Goal: Use online tool/utility: Utilize a website feature to perform a specific function

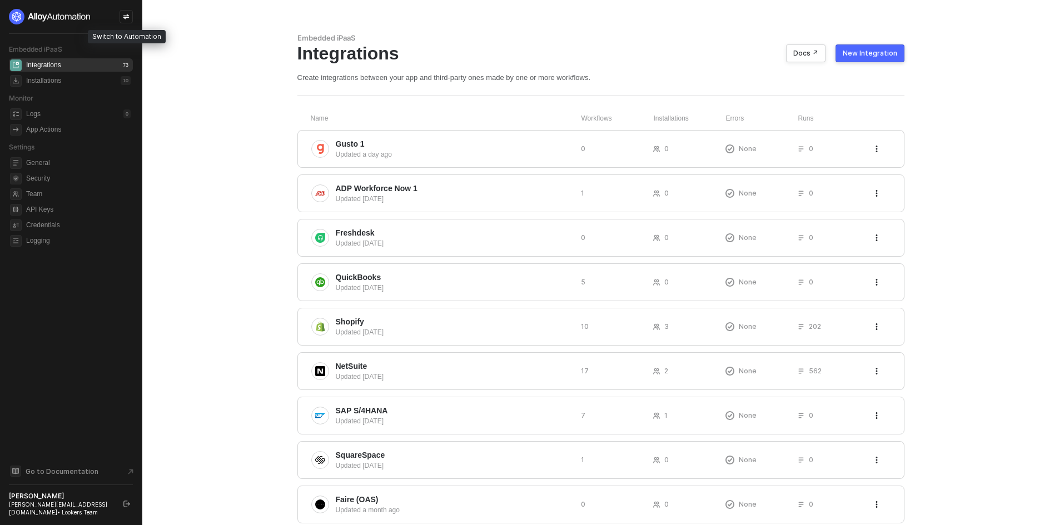
click at [126, 12] on div at bounding box center [125, 16] width 13 height 13
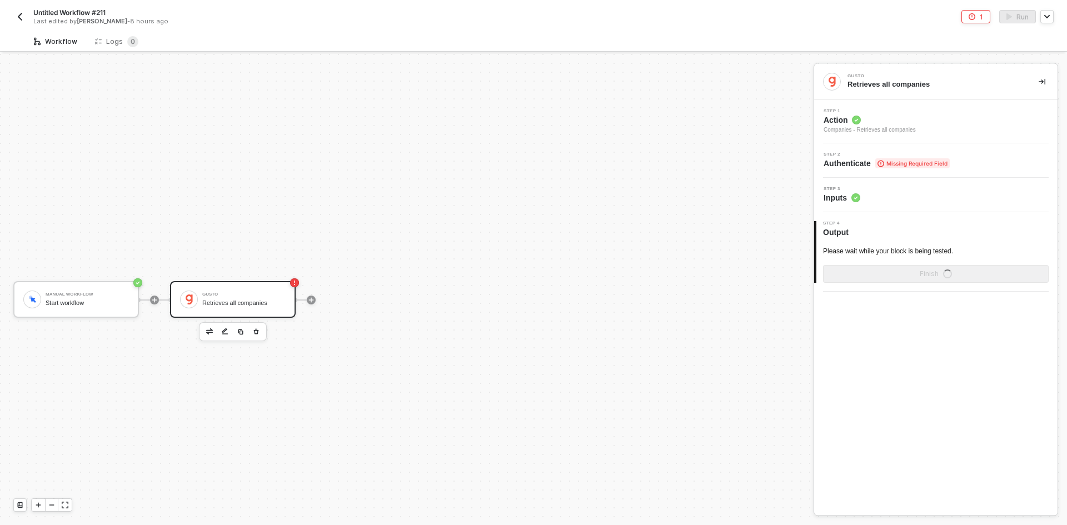
scroll to position [21, 0]
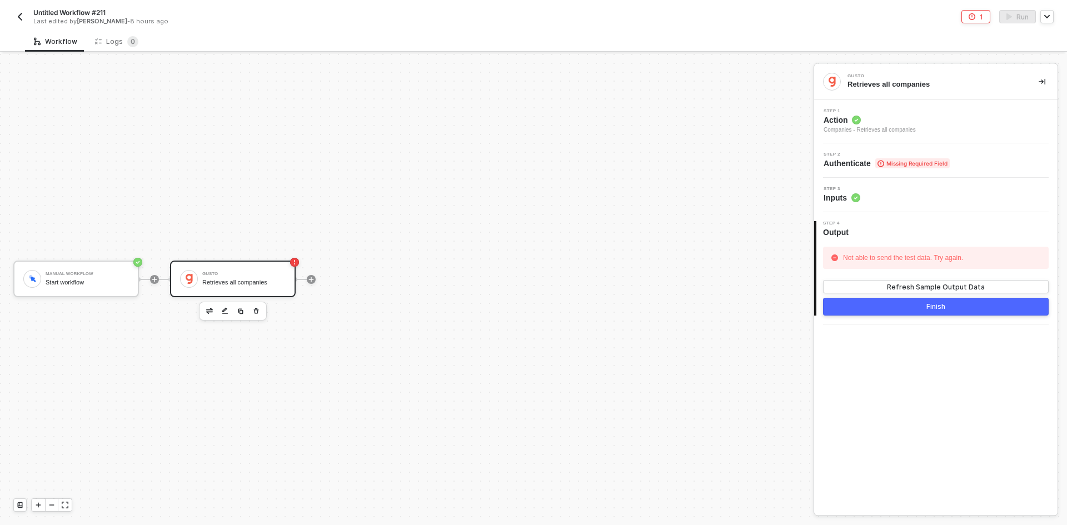
click at [944, 112] on div "Step 1 Action Companies - Retrieves all companies" at bounding box center [937, 122] width 241 height 26
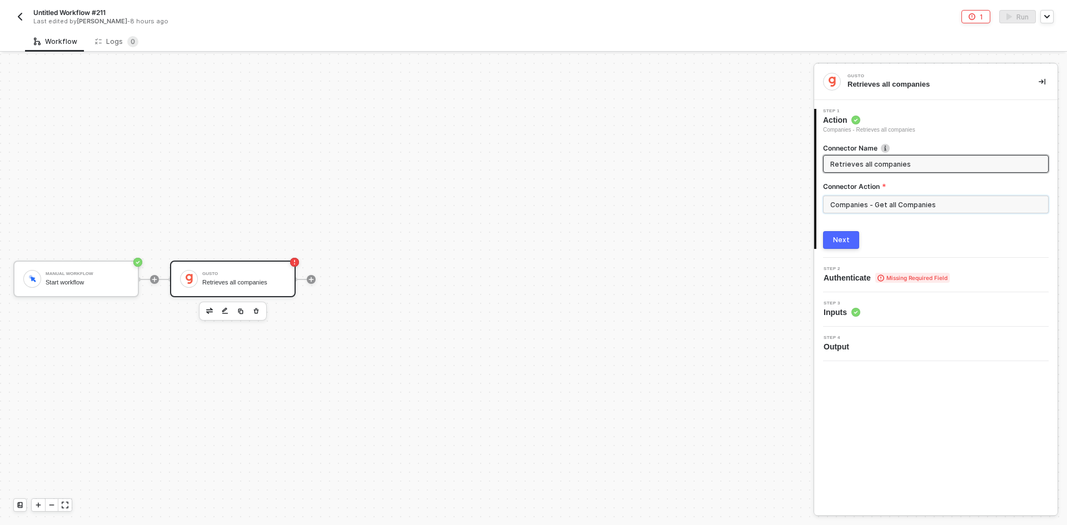
click at [925, 205] on input "Companies - Get all Companies" at bounding box center [936, 205] width 226 height 18
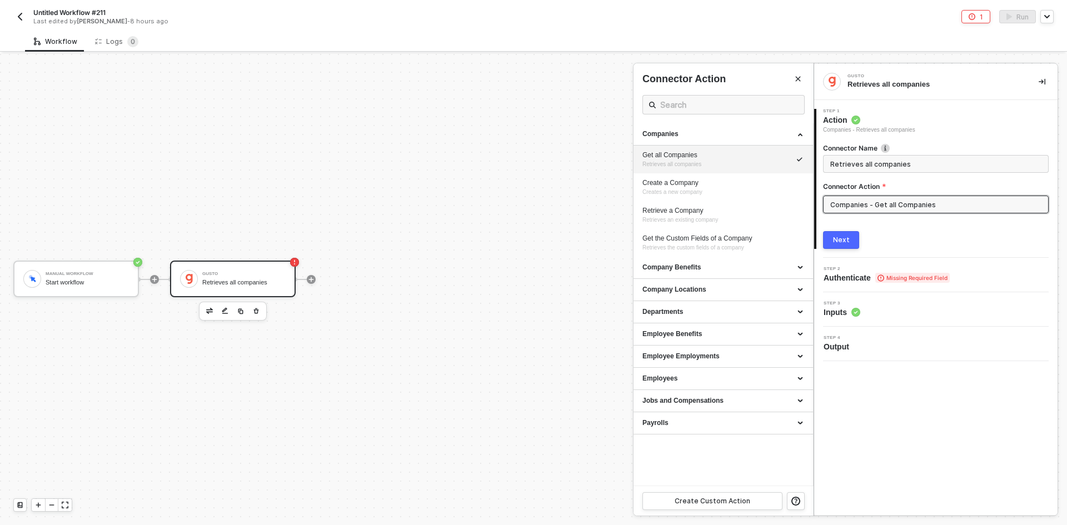
click at [852, 240] on button "Next" at bounding box center [841, 240] width 36 height 18
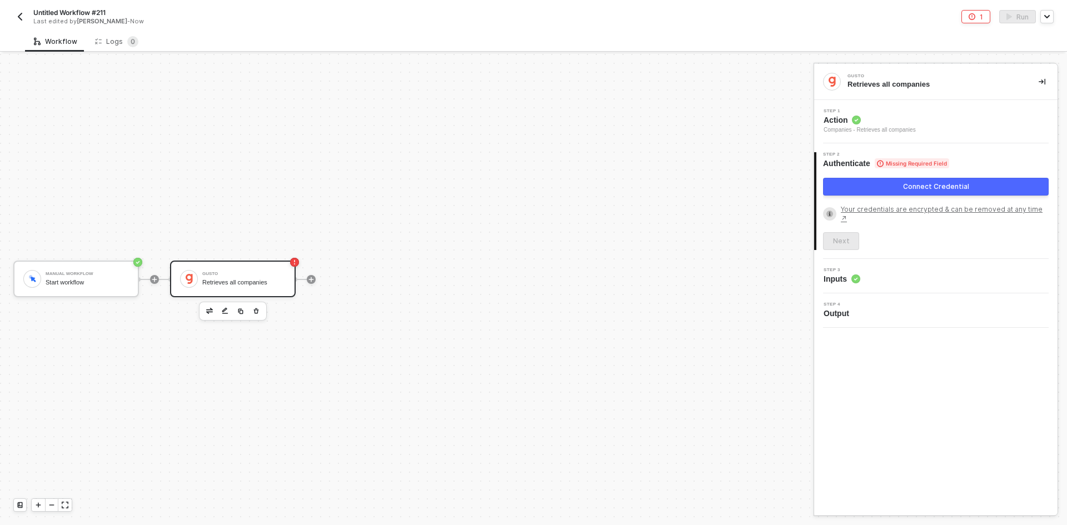
click at [869, 183] on button "Connect Credential" at bounding box center [936, 187] width 226 height 18
click at [860, 183] on button "Connect Credential" at bounding box center [936, 187] width 226 height 18
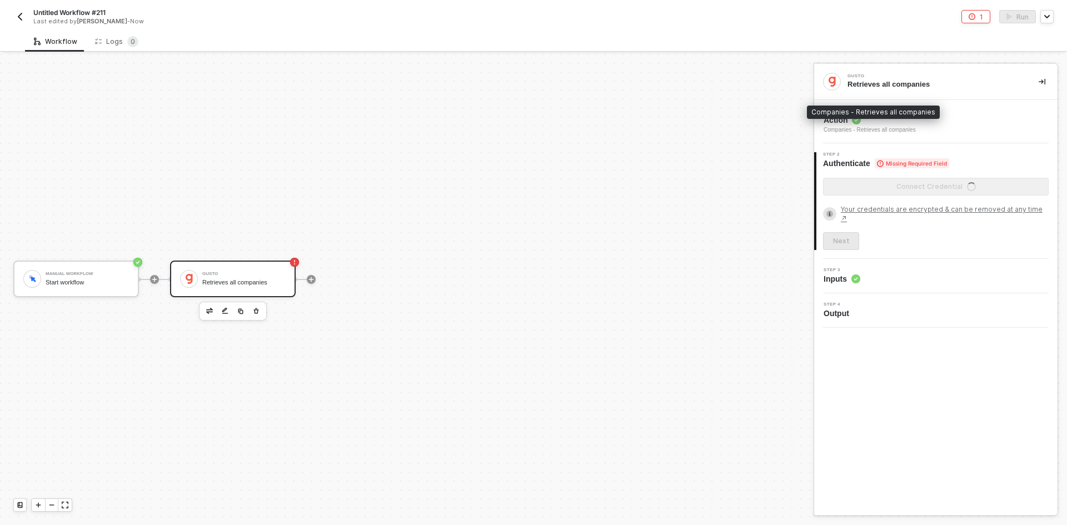
click at [875, 131] on div "Companies - Retrieves all companies" at bounding box center [870, 130] width 92 height 9
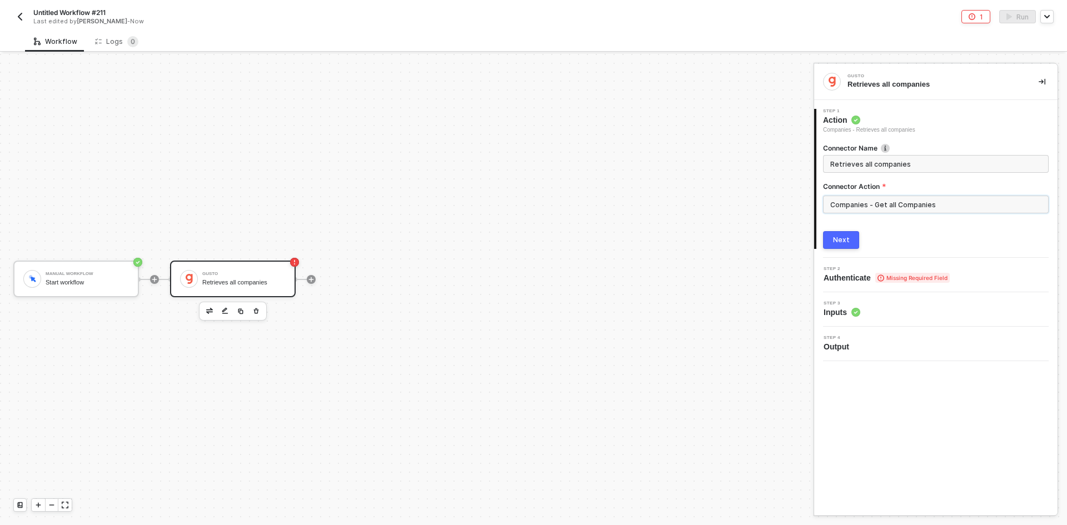
click at [849, 211] on input "Companies - Get all Companies" at bounding box center [936, 205] width 226 height 18
